Goal: Check status: Check status

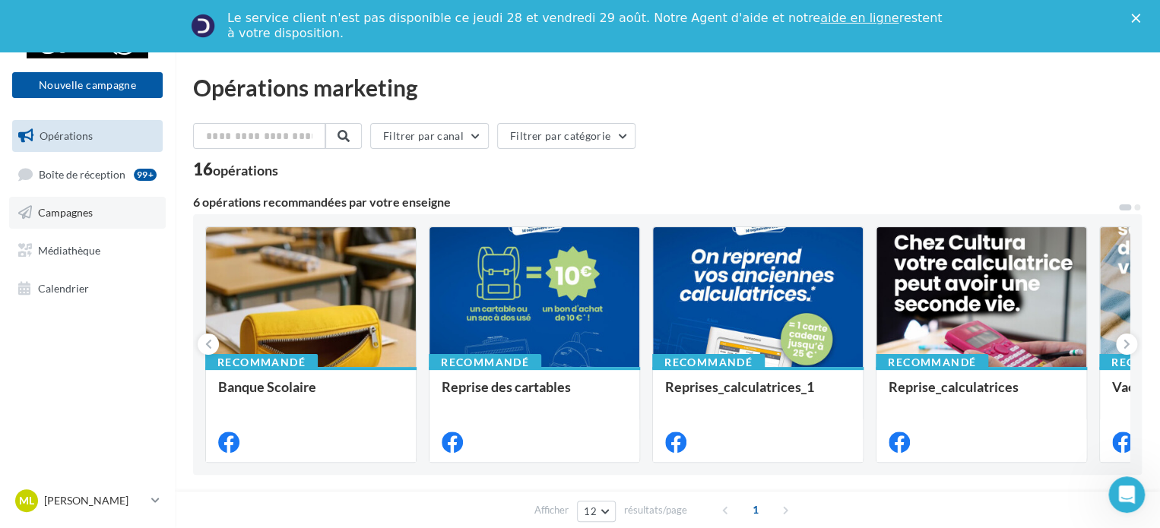
click at [88, 211] on span "Campagnes" at bounding box center [65, 212] width 55 height 13
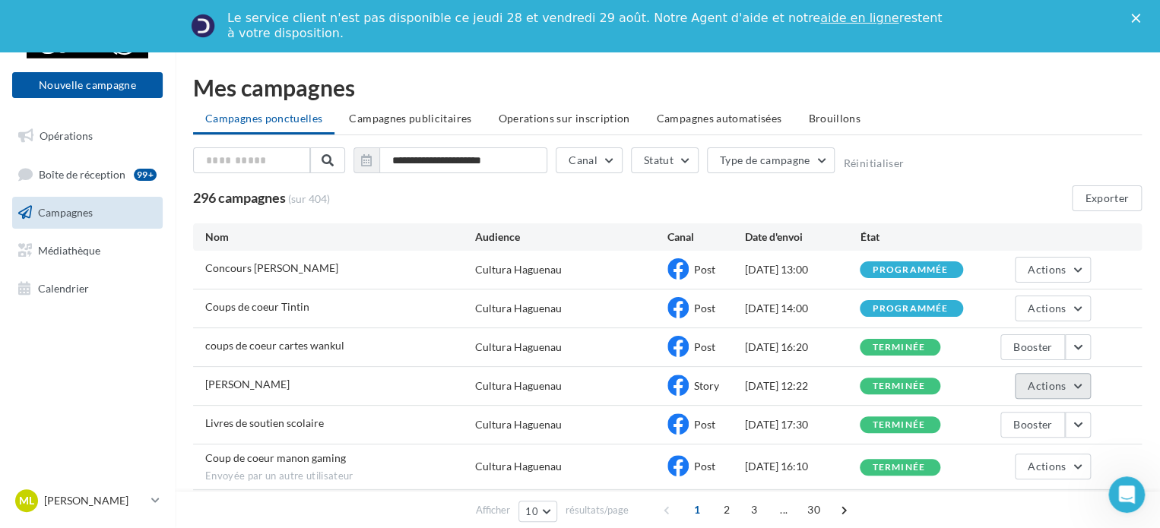
click at [1069, 386] on button "Actions" at bounding box center [1053, 386] width 76 height 26
click at [1031, 414] on button "Voir les résultats" at bounding box center [1015, 422] width 152 height 40
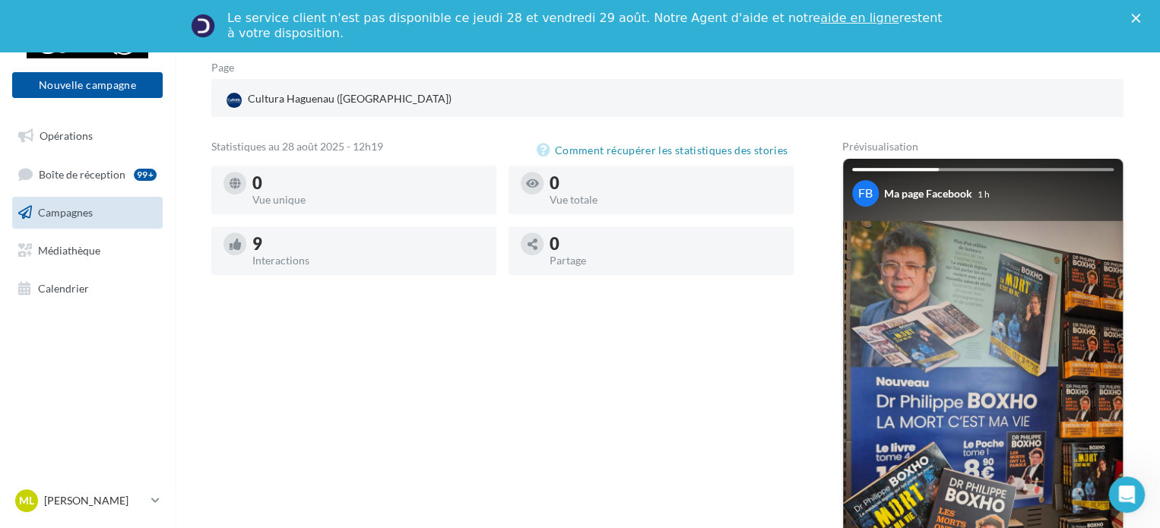
scroll to position [205, 0]
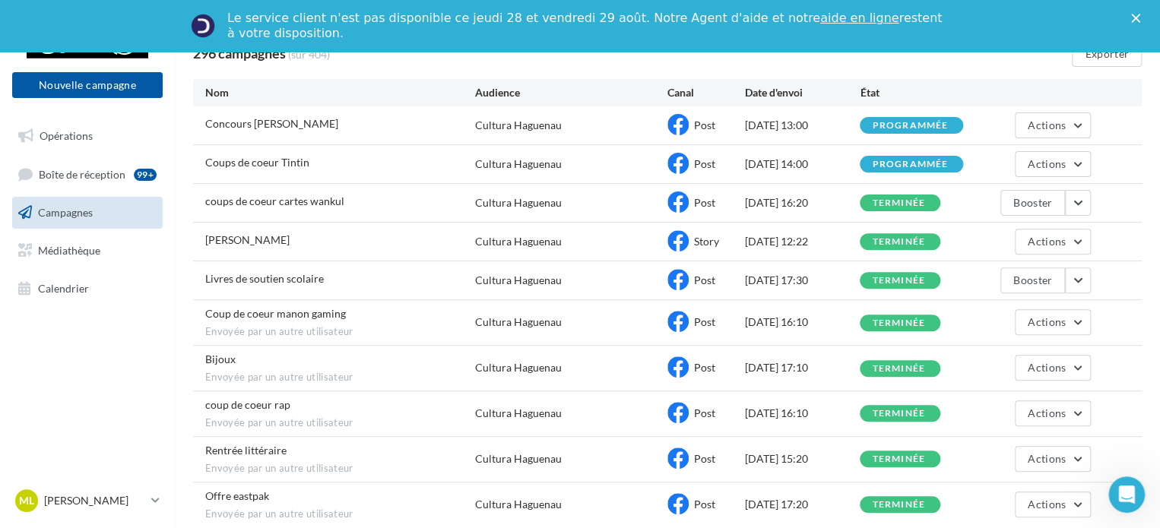
scroll to position [152, 0]
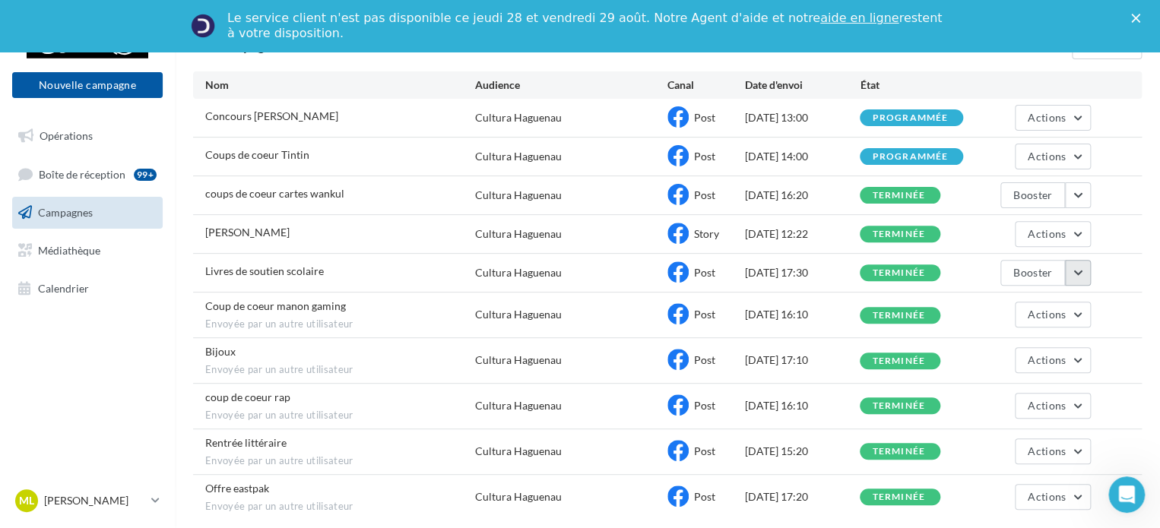
click at [1075, 272] on button "button" at bounding box center [1078, 273] width 26 height 26
click at [1055, 316] on button "Voir les résultats" at bounding box center [1015, 309] width 152 height 40
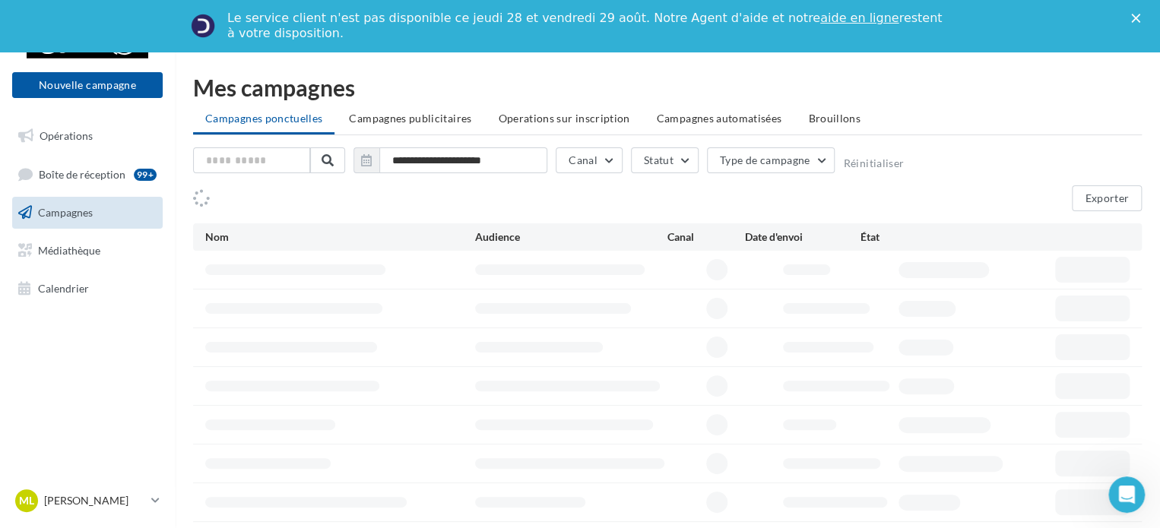
scroll to position [152, 0]
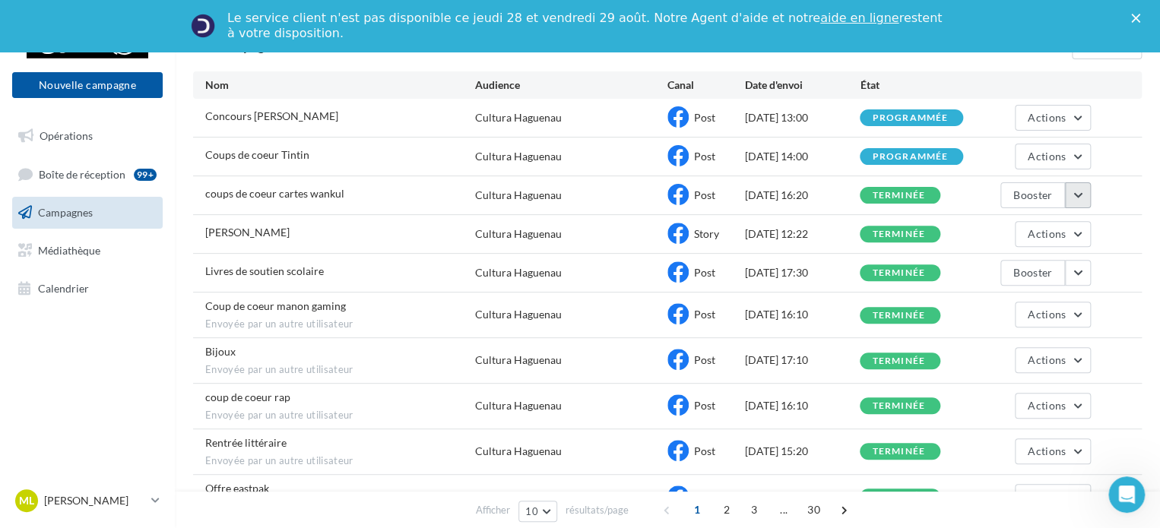
click at [1083, 197] on button "button" at bounding box center [1078, 195] width 26 height 26
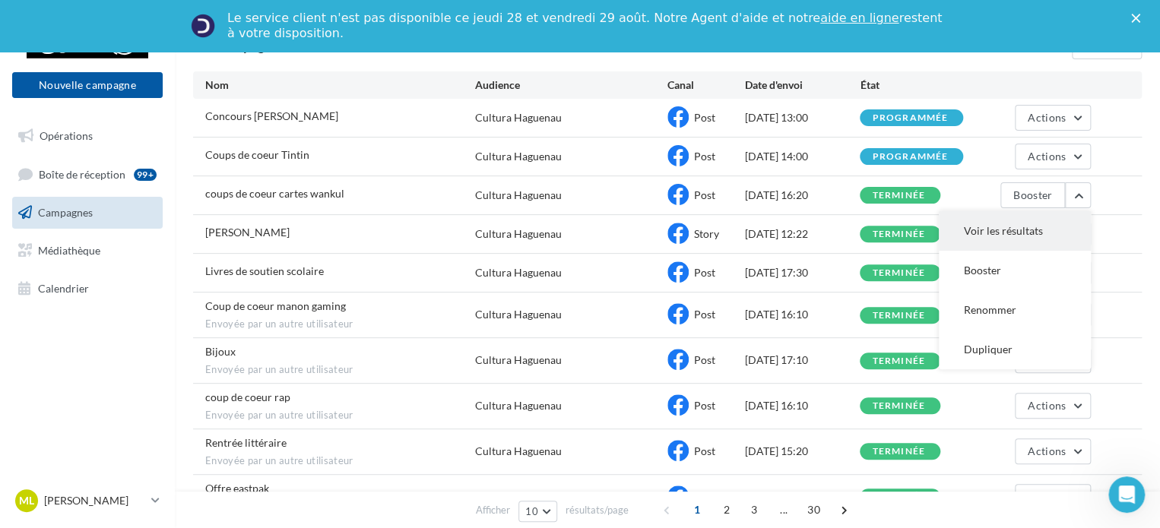
click at [1029, 227] on button "Voir les résultats" at bounding box center [1015, 231] width 152 height 40
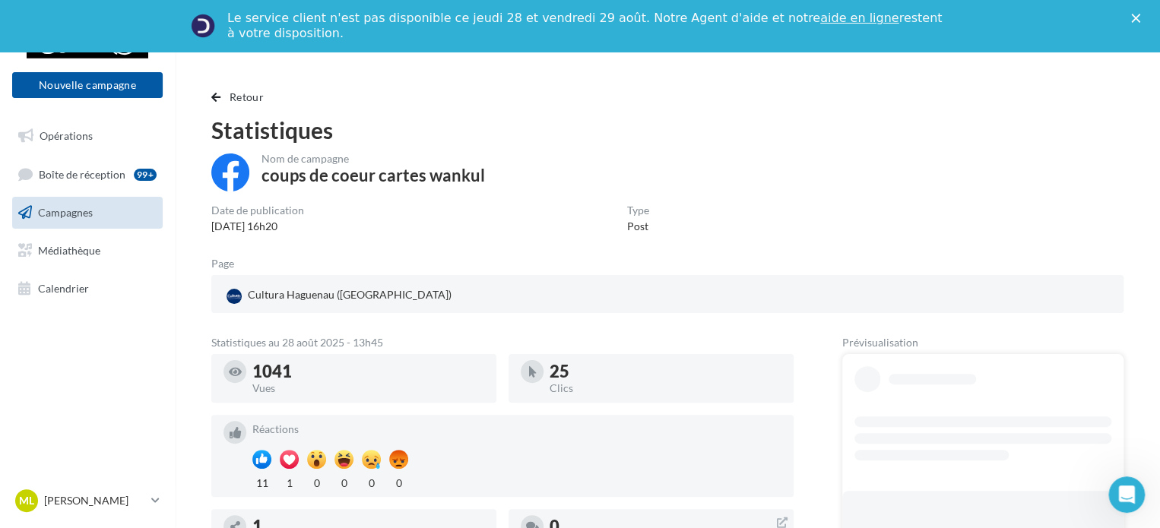
scroll to position [205, 0]
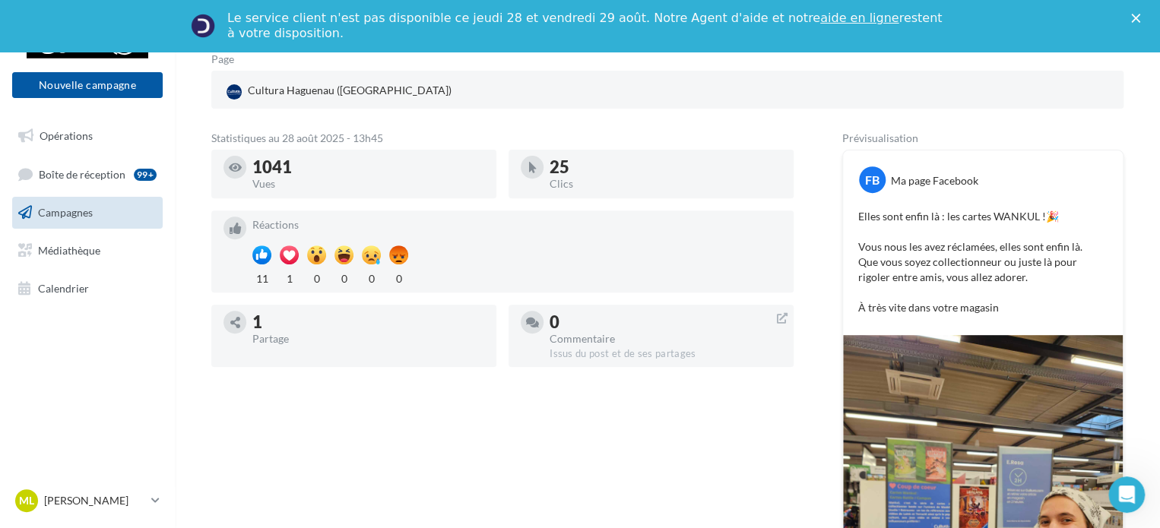
click at [107, 219] on link "Campagnes" at bounding box center [87, 213] width 157 height 32
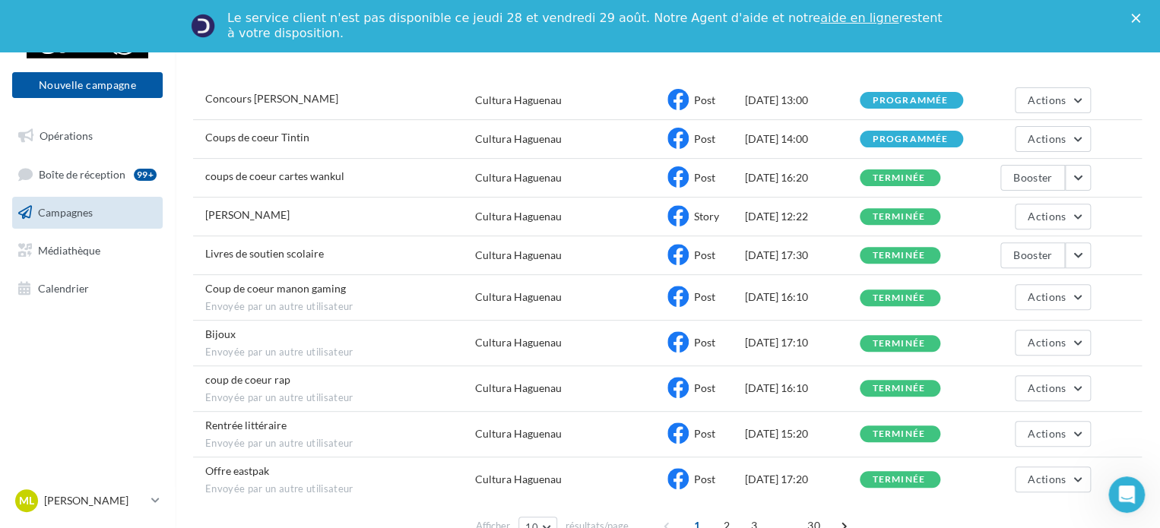
scroll to position [248, 0]
